Goal: Task Accomplishment & Management: Manage account settings

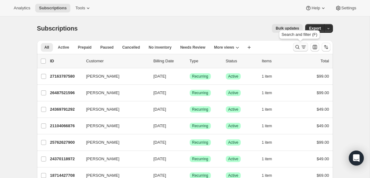
click at [301, 46] on icon "Search and filter results" at bounding box center [303, 47] width 6 height 6
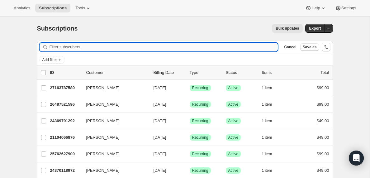
click at [85, 48] on input "Filter subscribers" at bounding box center [163, 47] width 228 height 9
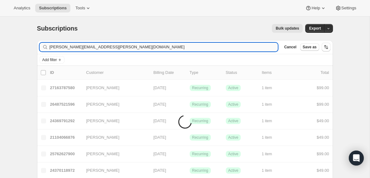
type input "[PERSON_NAME][EMAIL_ADDRESS][PERSON_NAME][DOMAIN_NAME]"
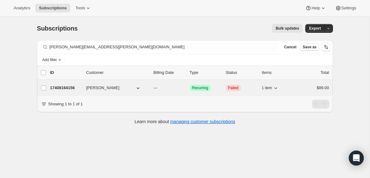
click at [65, 89] on p "17408164156" at bounding box center [65, 88] width 31 height 6
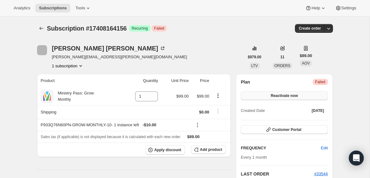
click at [283, 95] on span "Reactivate now" at bounding box center [283, 95] width 27 height 5
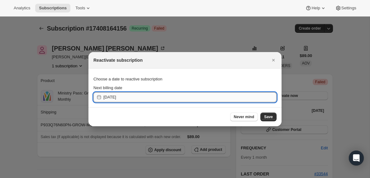
click at [211, 93] on input "[DATE]" at bounding box center [189, 97] width 173 height 10
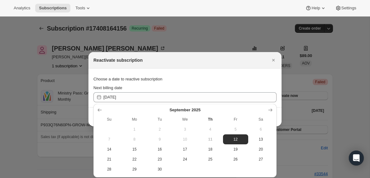
click at [210, 140] on span "11" at bounding box center [210, 139] width 20 height 5
click at [237, 139] on span "12" at bounding box center [235, 139] width 20 height 5
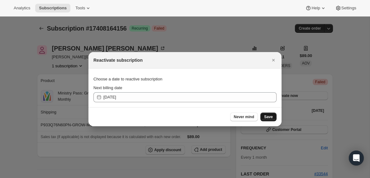
click at [269, 118] on span "Save" at bounding box center [268, 116] width 9 height 5
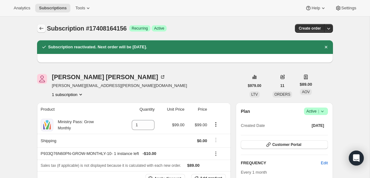
click at [40, 28] on icon "Subscriptions" at bounding box center [41, 28] width 4 height 3
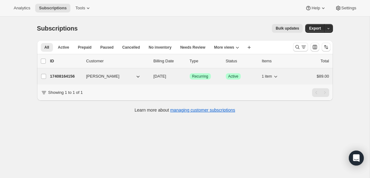
click at [96, 77] on span "[PERSON_NAME]" at bounding box center [102, 76] width 33 height 6
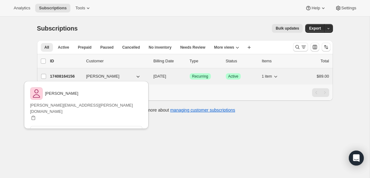
click at [68, 75] on p "17408164156" at bounding box center [65, 76] width 31 height 6
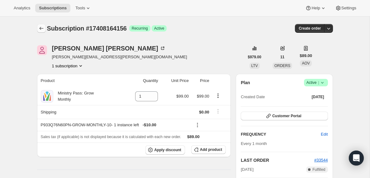
click at [40, 28] on icon "Subscriptions" at bounding box center [41, 28] width 6 height 6
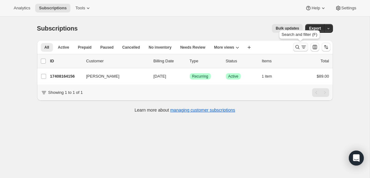
click at [301, 48] on icon "Search and filter results" at bounding box center [303, 47] width 6 height 6
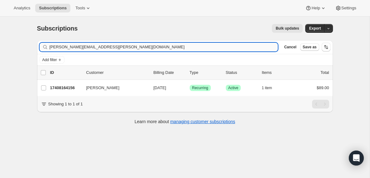
click at [148, 47] on input "[PERSON_NAME][EMAIL_ADDRESS][PERSON_NAME][DOMAIN_NAME]" at bounding box center [163, 47] width 228 height 9
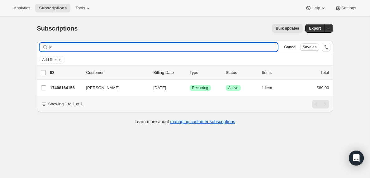
type input "j"
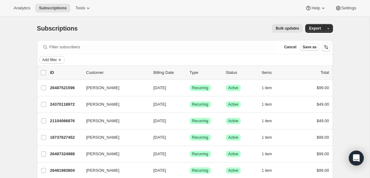
click at [61, 59] on icon "Add filter" at bounding box center [59, 59] width 5 height 5
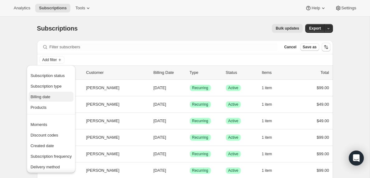
click at [47, 96] on span "Billing date" at bounding box center [40, 96] width 20 height 5
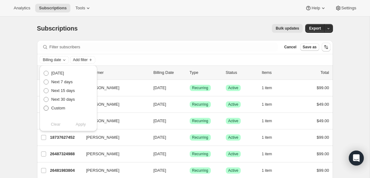
click at [46, 108] on span at bounding box center [46, 107] width 5 height 5
click at [44, 106] on input "Custom" at bounding box center [44, 105] width 0 height 0
radio input "true"
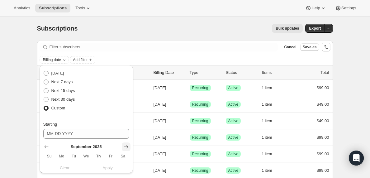
click at [125, 146] on icon "Show next month, October 2025" at bounding box center [126, 146] width 6 height 6
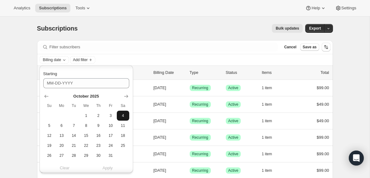
scroll to position [51, 0]
click at [111, 125] on span "10" at bounding box center [110, 125] width 7 height 5
type input "[DATE]"
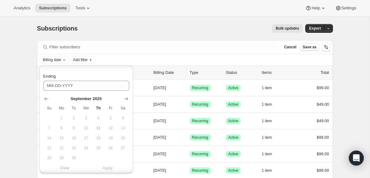
scroll to position [150, 0]
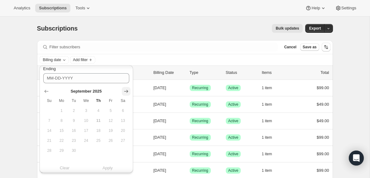
click at [126, 91] on icon "Show next month, October 2025" at bounding box center [126, 91] width 4 height 3
click at [123, 120] on span "11" at bounding box center [122, 120] width 7 height 5
type input "[DATE]"
click at [109, 169] on span "Apply" at bounding box center [107, 168] width 10 height 6
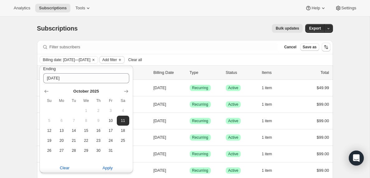
click at [117, 59] on span "Add filter" at bounding box center [109, 59] width 15 height 5
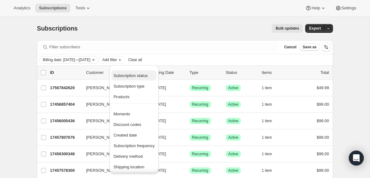
click at [132, 77] on span "Subscription status" at bounding box center [130, 75] width 34 height 5
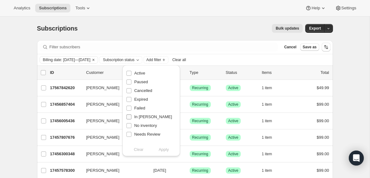
click at [129, 117] on input "In [PERSON_NAME]" at bounding box center [128, 116] width 5 height 5
checkbox input "true"
click at [166, 150] on span "Apply" at bounding box center [163, 149] width 10 height 6
click at [43, 73] on input "0 selected" at bounding box center [43, 72] width 5 height 5
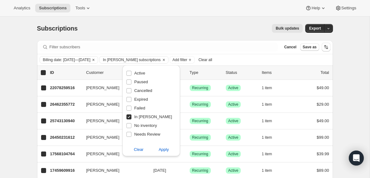
checkbox input "true"
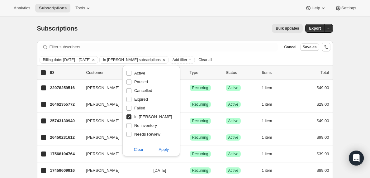
checkbox input "true"
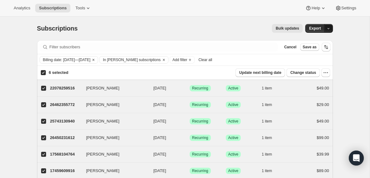
click at [330, 28] on icon "button" at bounding box center [328, 28] width 4 height 4
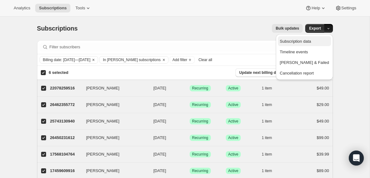
click at [308, 43] on span "Subscription data" at bounding box center [294, 41] width 31 height 5
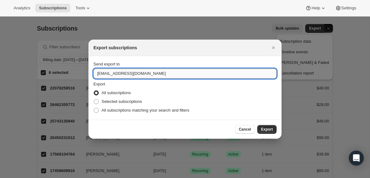
click at [112, 74] on input "[EMAIL_ADDRESS][DOMAIN_NAME]" at bounding box center [184, 73] width 183 height 10
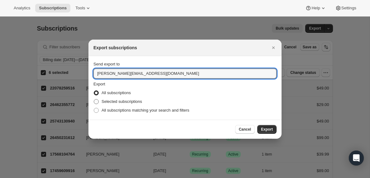
type input "[PERSON_NAME][EMAIL_ADDRESS][DOMAIN_NAME]"
click at [96, 102] on span ":rjs:" at bounding box center [96, 101] width 5 height 5
click at [94, 99] on input "Selected subscriptions" at bounding box center [94, 99] width 0 height 0
radio input "true"
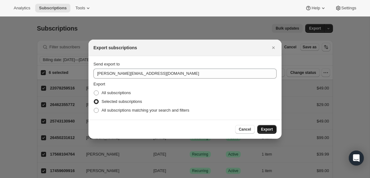
click at [265, 130] on span "Export" at bounding box center [267, 129] width 12 height 5
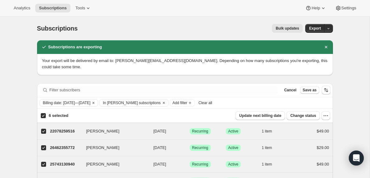
click at [212, 102] on span "Clear all" at bounding box center [205, 102] width 14 height 5
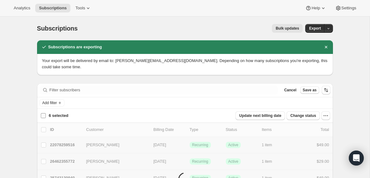
checkbox input "false"
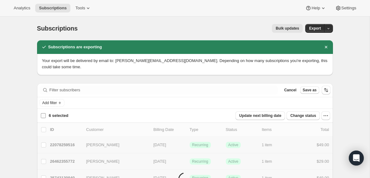
checkbox input "false"
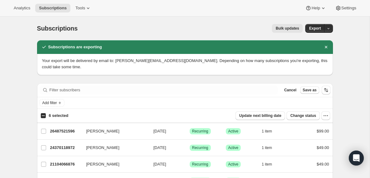
click at [43, 116] on input "6 selected" at bounding box center [43, 115] width 5 height 5
checkbox input "true"
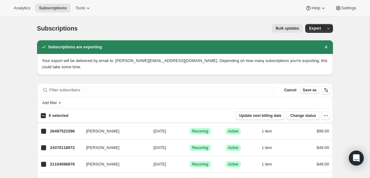
checkbox input "true"
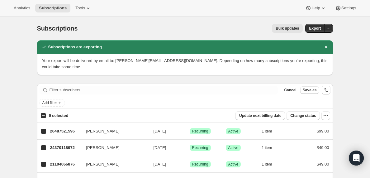
checkbox input "true"
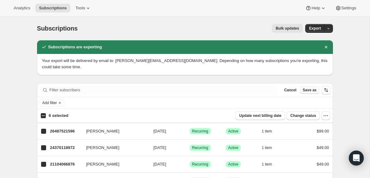
checkbox input "true"
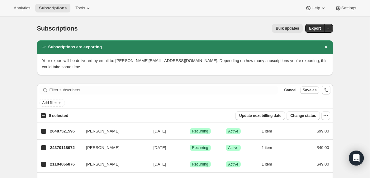
checkbox input "true"
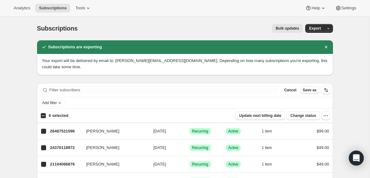
checkbox input "true"
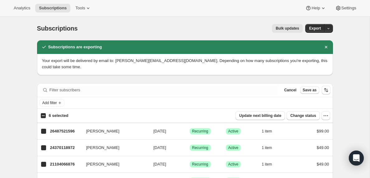
checkbox input "true"
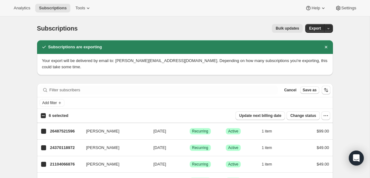
checkbox input "true"
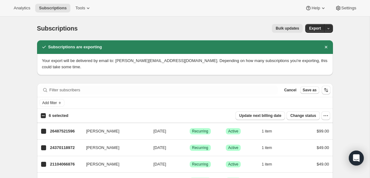
checkbox input "true"
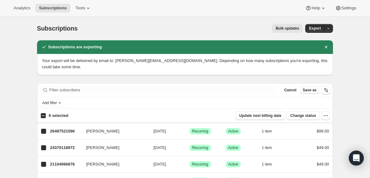
checkbox input "true"
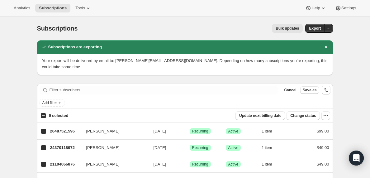
checkbox input "true"
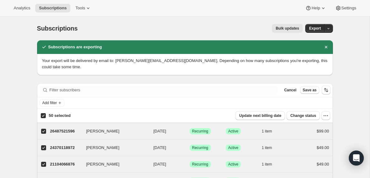
click at [43, 115] on input "50 selected" at bounding box center [43, 115] width 5 height 5
checkbox input "false"
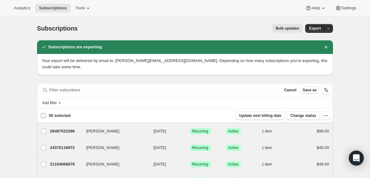
checkbox input "false"
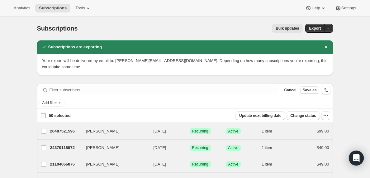
checkbox input "false"
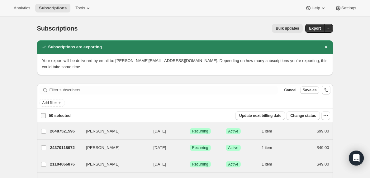
checkbox input "false"
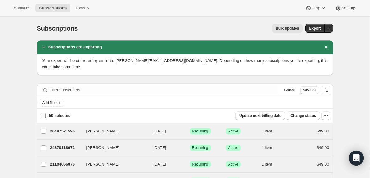
checkbox input "false"
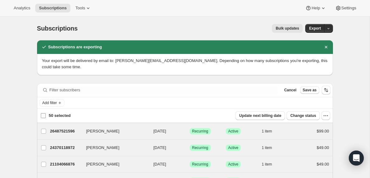
checkbox input "false"
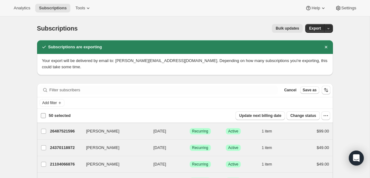
checkbox input "false"
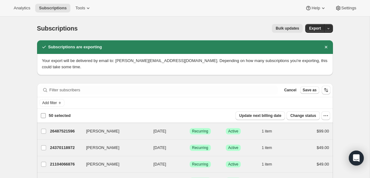
checkbox input "false"
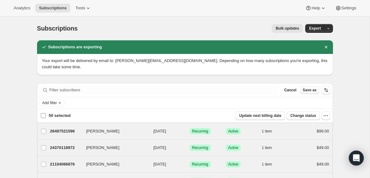
checkbox input "false"
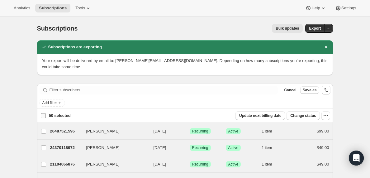
checkbox input "false"
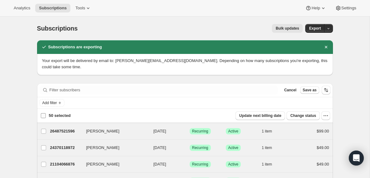
checkbox input "false"
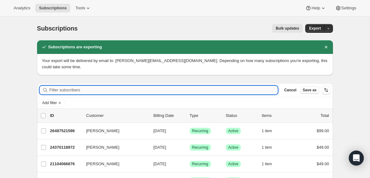
click at [71, 90] on input "Filter subscribers" at bounding box center [163, 90] width 228 height 9
paste input "[EMAIL_ADDRESS][DOMAIN_NAME]"
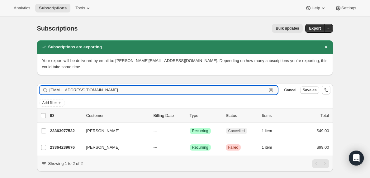
click at [76, 90] on input "[EMAIL_ADDRESS][DOMAIN_NAME]" at bounding box center [157, 90] width 217 height 9
paste input ".[PERSON_NAME][EMAIL_ADDRESS]"
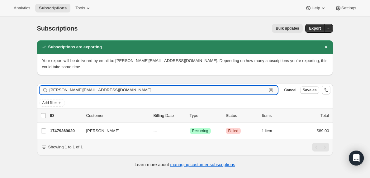
click at [86, 89] on input "[PERSON_NAME][EMAIL_ADDRESS][DOMAIN_NAME]" at bounding box center [157, 90] width 217 height 9
paste input "[EMAIL_ADDRESS][DOMAIN_NAME]"
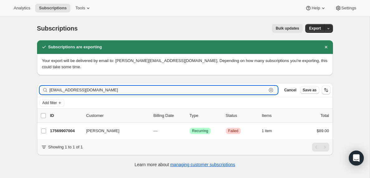
click at [75, 91] on input "[EMAIL_ADDRESS][DOMAIN_NAME]" at bounding box center [157, 90] width 217 height 9
paste input "[EMAIL_ADDRESS][DOMAIN_NAME]"
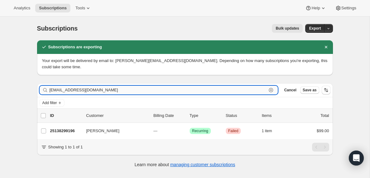
click at [88, 93] on input "[EMAIL_ADDRESS][DOMAIN_NAME]" at bounding box center [157, 90] width 217 height 9
paste input "gomezlorkyy"
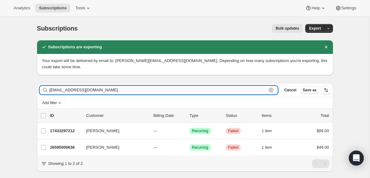
click at [85, 90] on input "[EMAIL_ADDRESS][DOMAIN_NAME]" at bounding box center [157, 90] width 217 height 9
paste input "[EMAIL_ADDRESS][DOMAIN_NAME]"
type input "[EMAIL_ADDRESS][DOMAIN_NAME]"
